Goal: Information Seeking & Learning: Learn about a topic

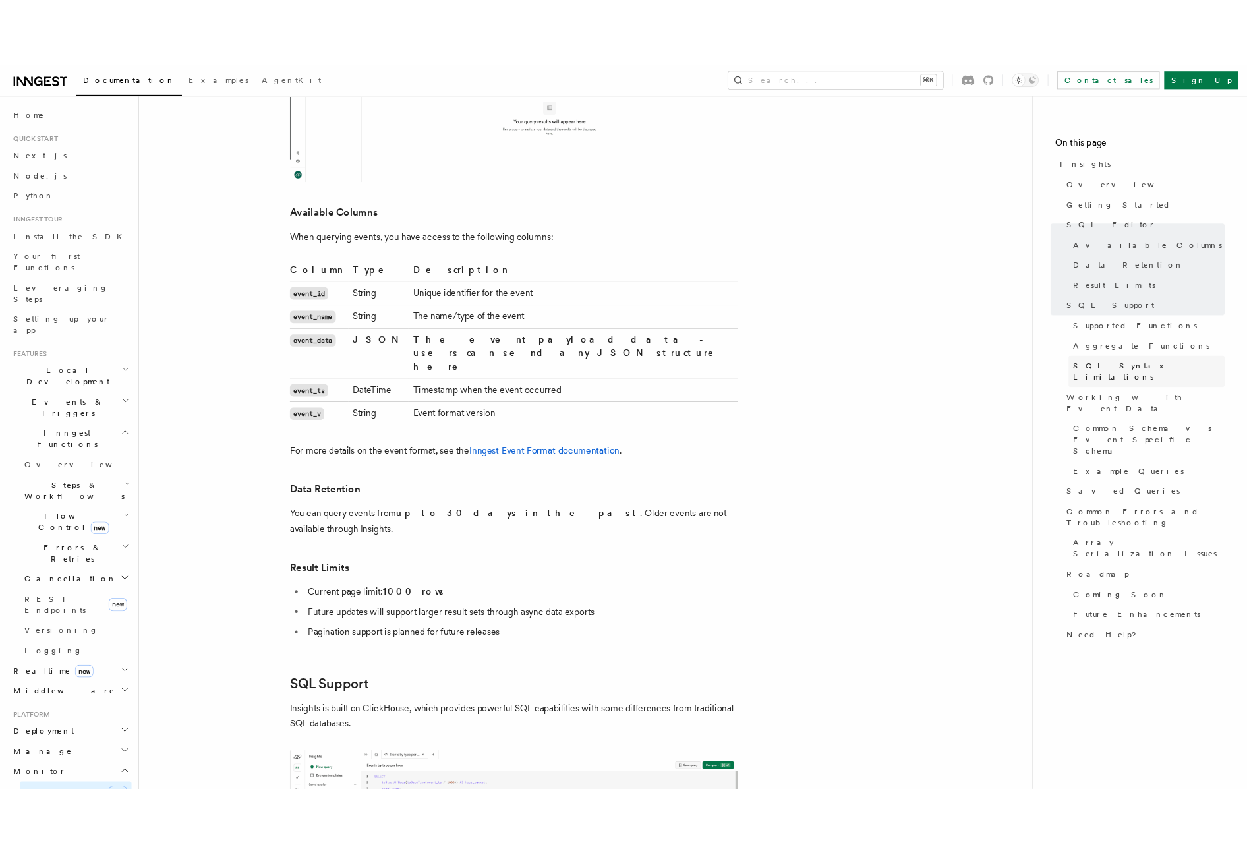
scroll to position [1506, 0]
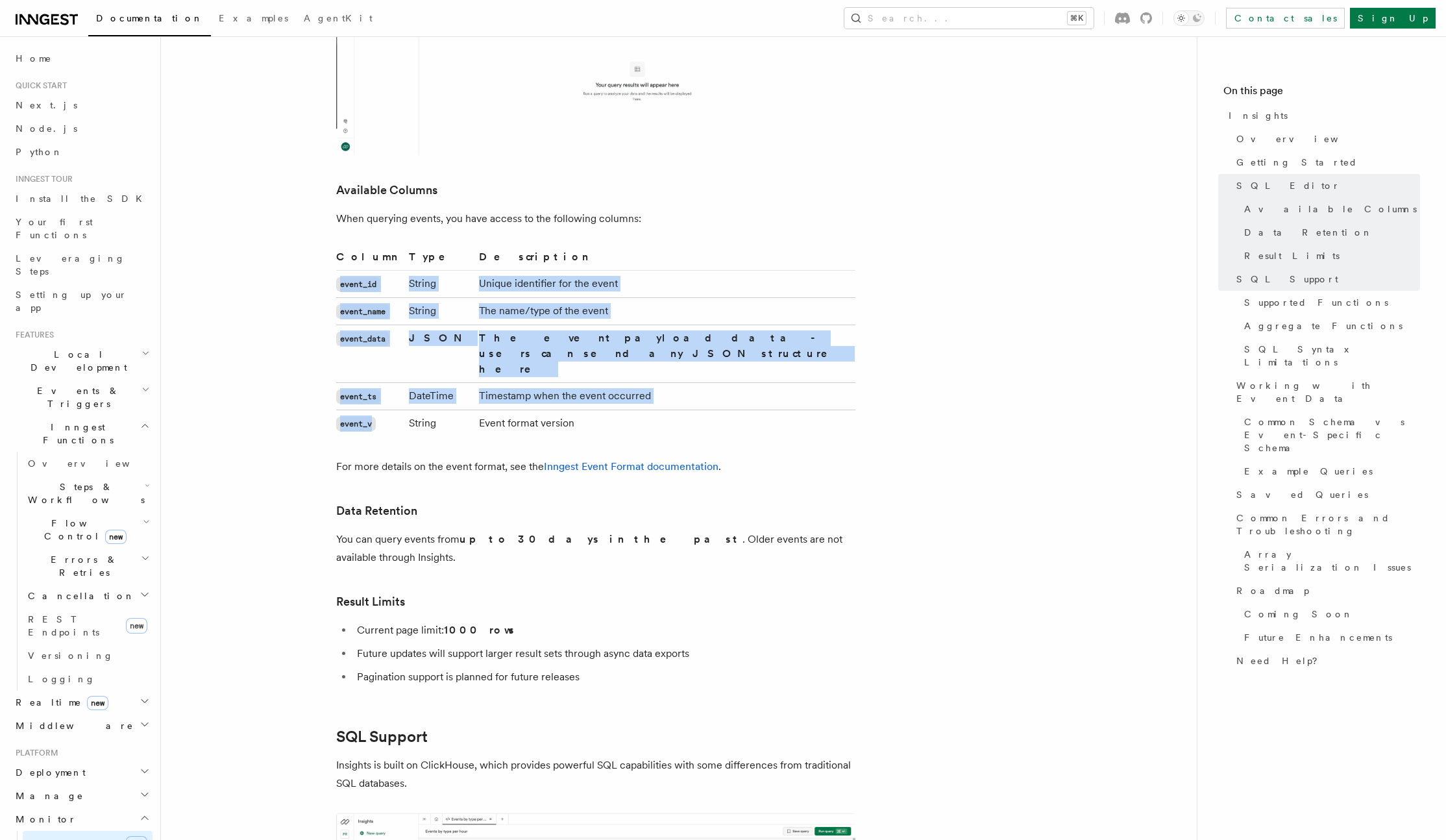
drag, startPoint x: 379, startPoint y: 376, endPoint x: 338, endPoint y: 271, distance: 112.7
click at [338, 271] on tbody "event_id String Unique identifier for the event event_name String The name/type…" at bounding box center [595, 354] width 519 height 166
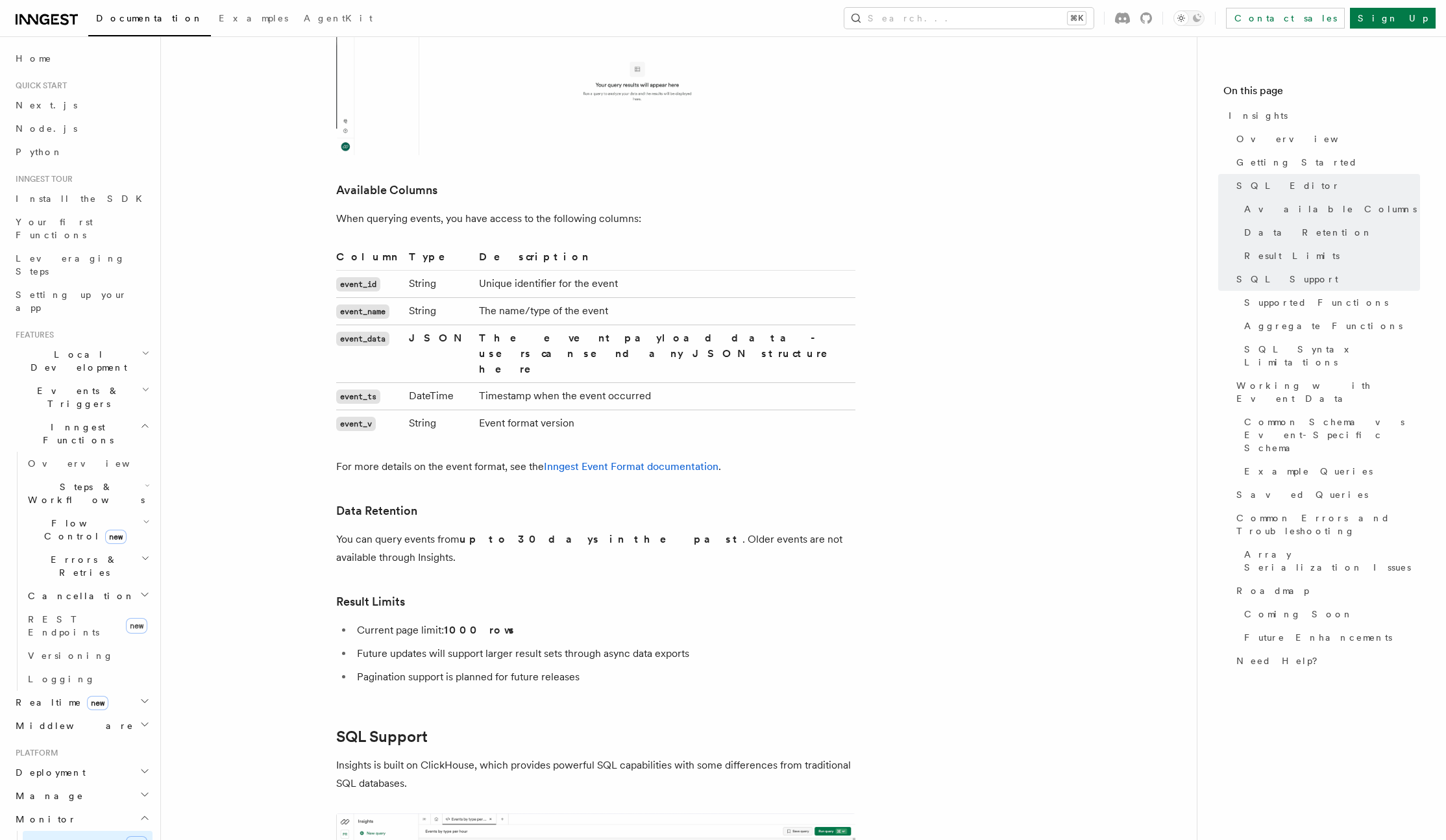
click at [639, 410] on td "Event format version" at bounding box center [664, 423] width 381 height 28
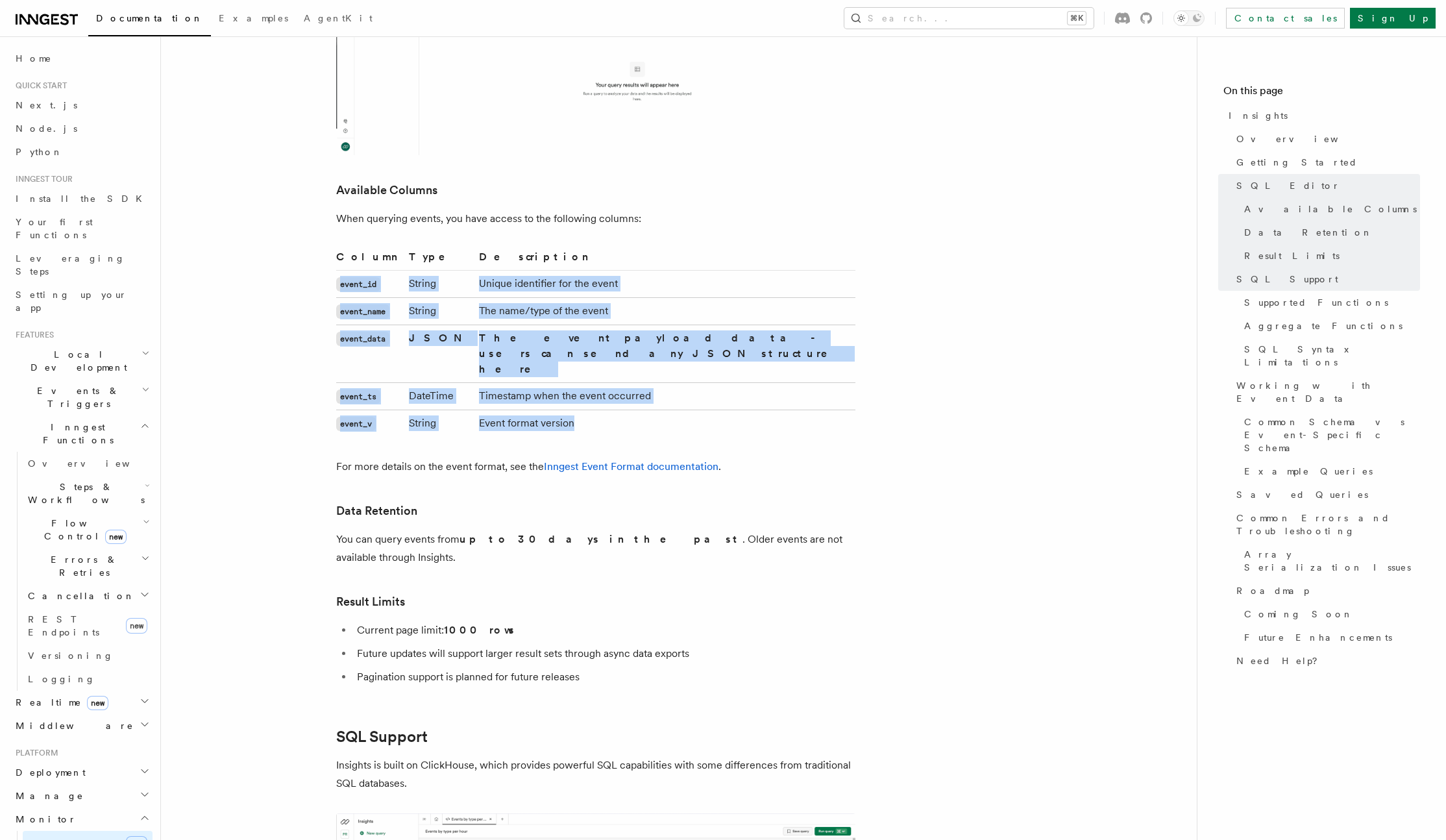
drag, startPoint x: 606, startPoint y: 375, endPoint x: 349, endPoint y: 273, distance: 276.5
click at [340, 271] on tbody "event_id String Unique identifier for the event event_name String The name/type…" at bounding box center [595, 354] width 519 height 166
copy tbody "event_id String Unique identifier for the event event_name String The name/type…"
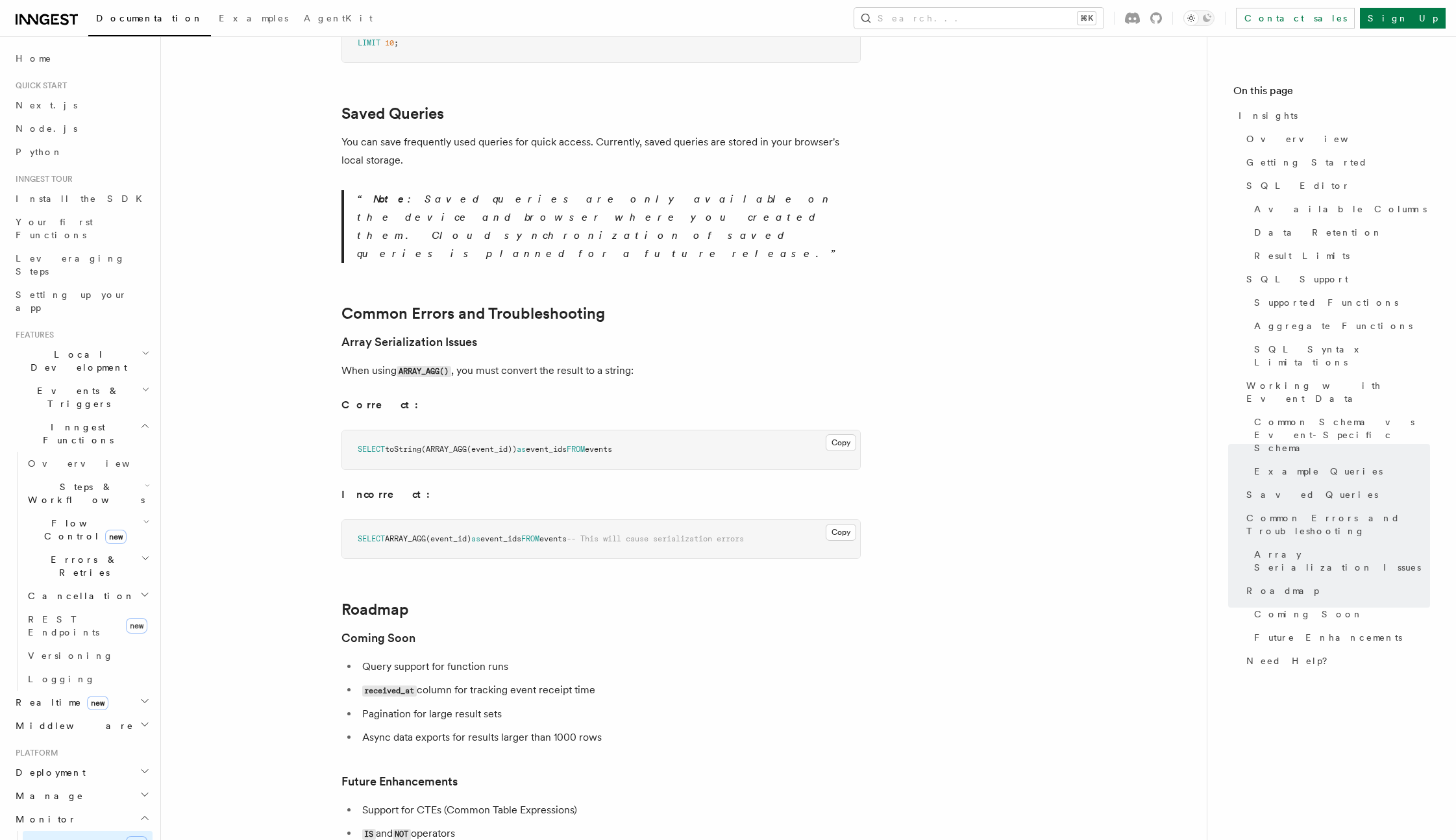
scroll to position [4363, 0]
